Goal: Navigation & Orientation: Find specific page/section

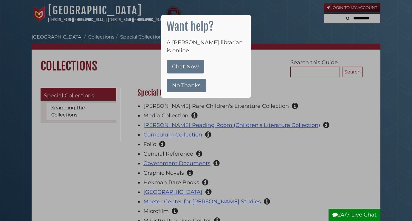
click at [262, 10] on div at bounding box center [206, 110] width 412 height 221
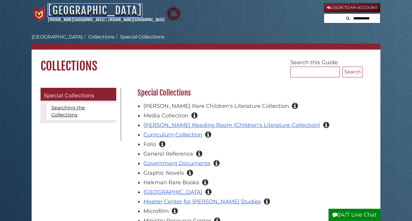
click at [89, 13] on link "[GEOGRAPHIC_DATA]" at bounding box center [95, 10] width 94 height 13
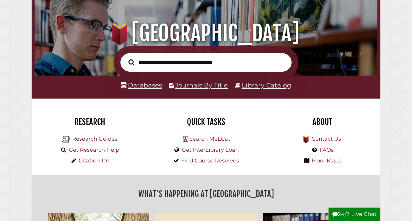
scroll to position [91, 0]
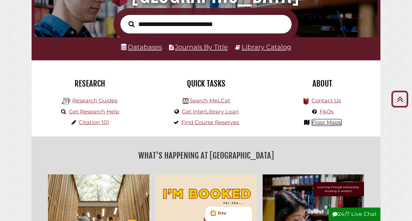
click at [318, 120] on link "Floor Maps" at bounding box center [327, 122] width 30 height 7
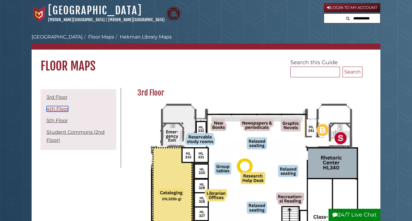
click at [48, 108] on link "4th Floor" at bounding box center [57, 109] width 22 height 6
